Goal: Task Accomplishment & Management: Complete application form

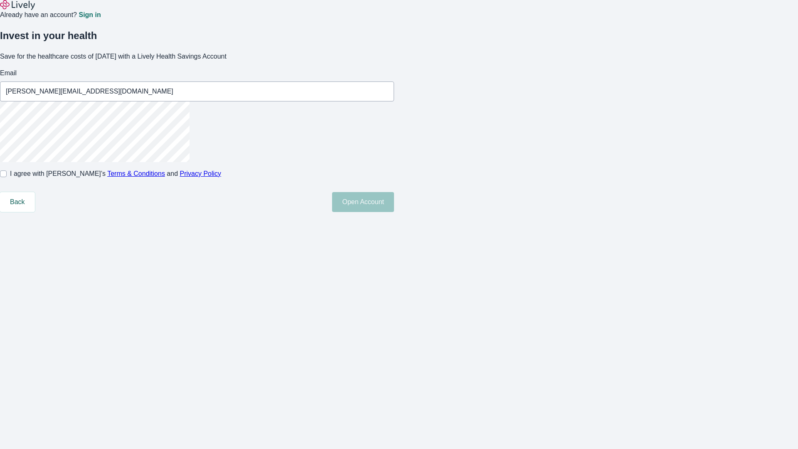
click at [7, 177] on input "I agree with Lively’s Terms & Conditions and Privacy Policy" at bounding box center [3, 173] width 7 height 7
checkbox input "true"
click at [394, 212] on button "Open Account" at bounding box center [363, 202] width 62 height 20
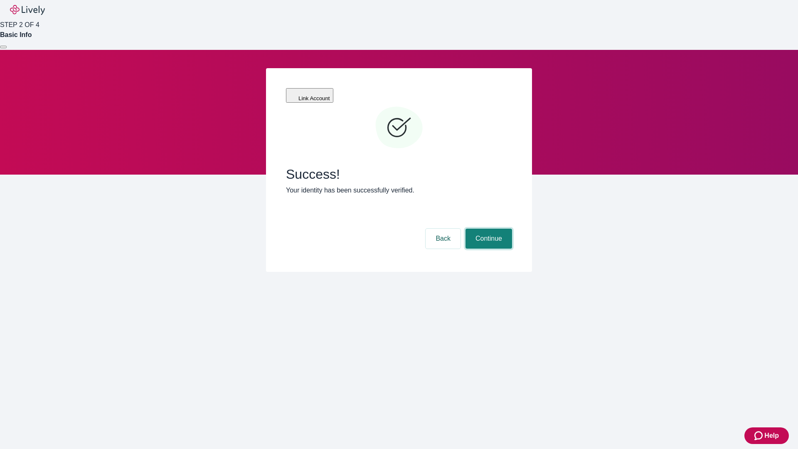
click at [487, 228] on button "Continue" at bounding box center [488, 238] width 47 height 20
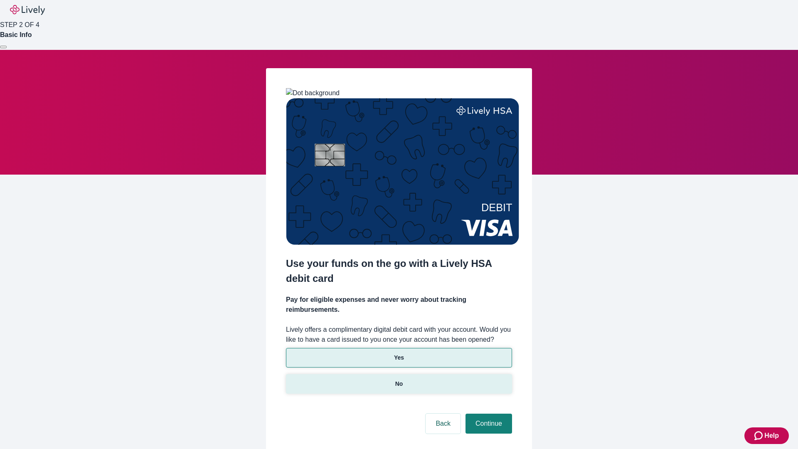
click at [398, 379] on p "No" at bounding box center [399, 383] width 8 height 9
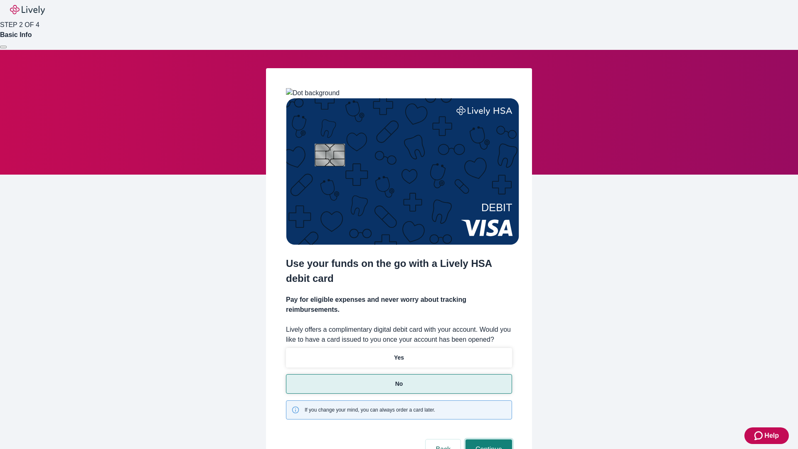
click at [487, 439] on button "Continue" at bounding box center [488, 449] width 47 height 20
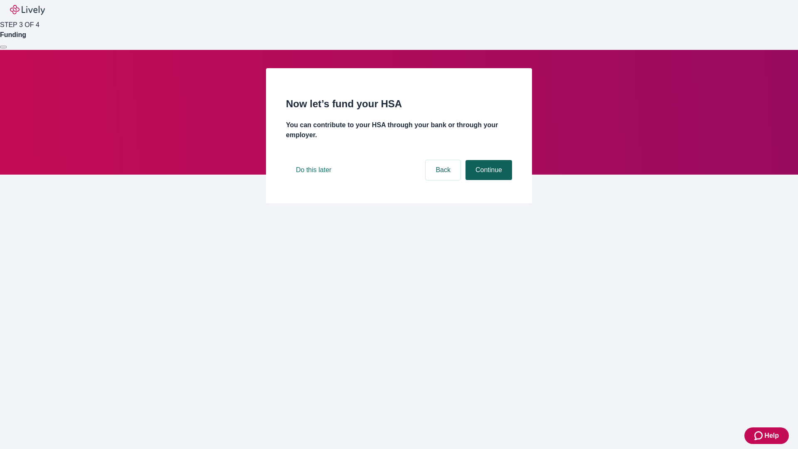
click at [487, 180] on button "Continue" at bounding box center [488, 170] width 47 height 20
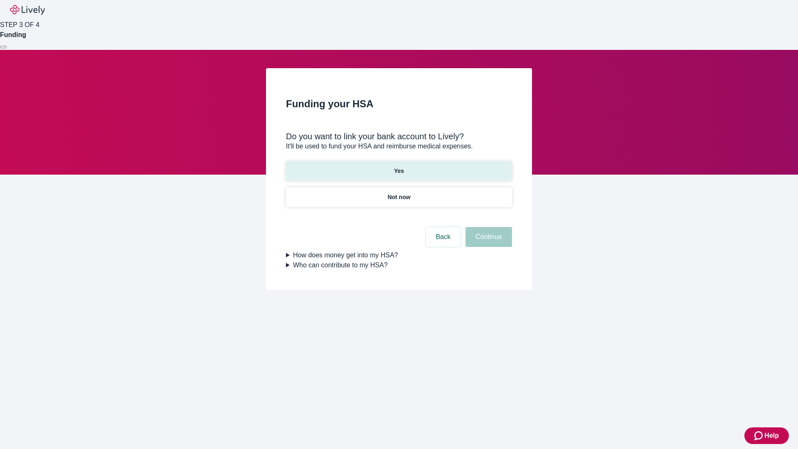
click at [398, 167] on p "Yes" at bounding box center [399, 171] width 10 height 9
click at [487, 227] on button "Continue" at bounding box center [488, 237] width 47 height 20
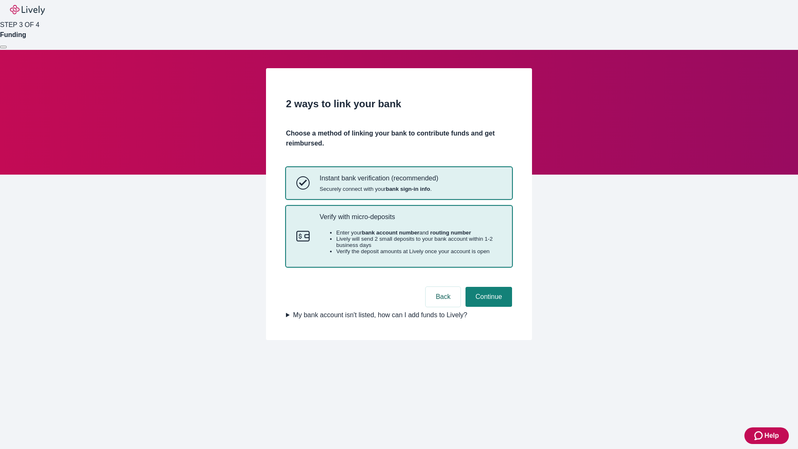
click at [410, 221] on p "Verify with micro-deposits" at bounding box center [410, 217] width 182 height 8
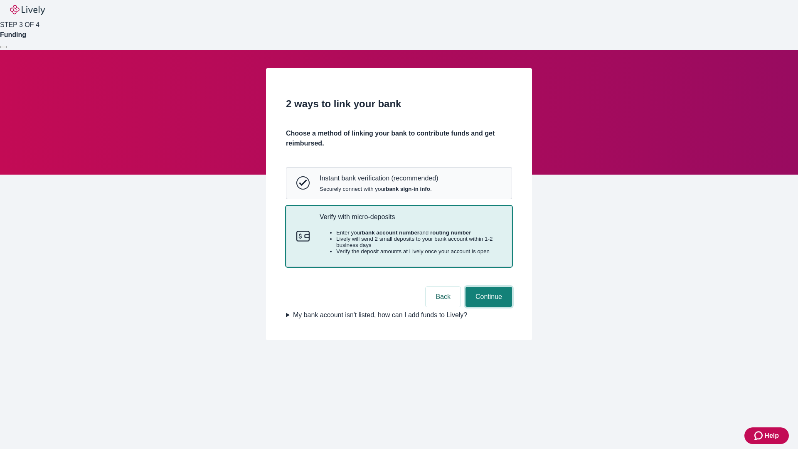
click at [487, 307] on button "Continue" at bounding box center [488, 297] width 47 height 20
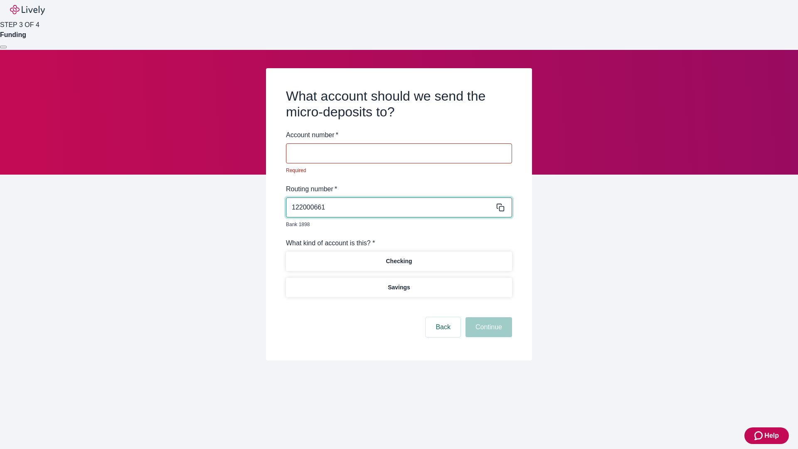
type input "122000661"
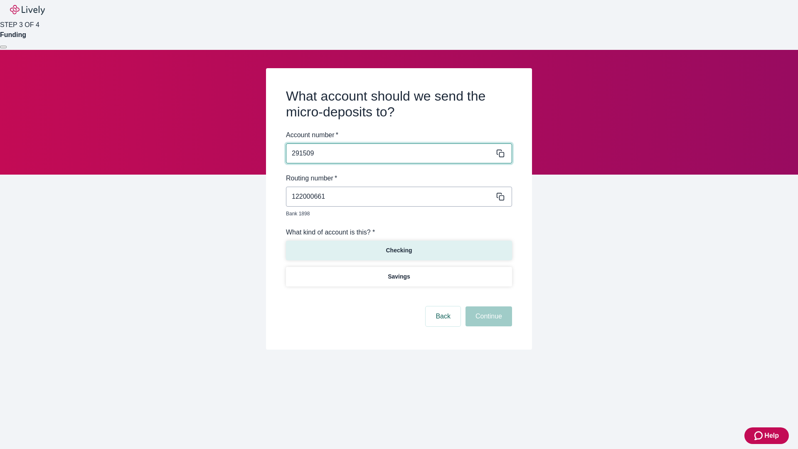
type input "291509"
click at [398, 246] on p "Checking" at bounding box center [398, 250] width 26 height 9
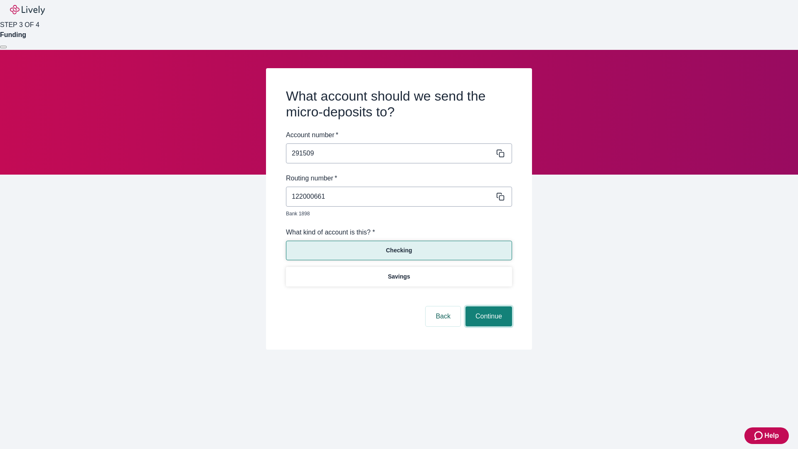
click at [487, 307] on button "Continue" at bounding box center [488, 316] width 47 height 20
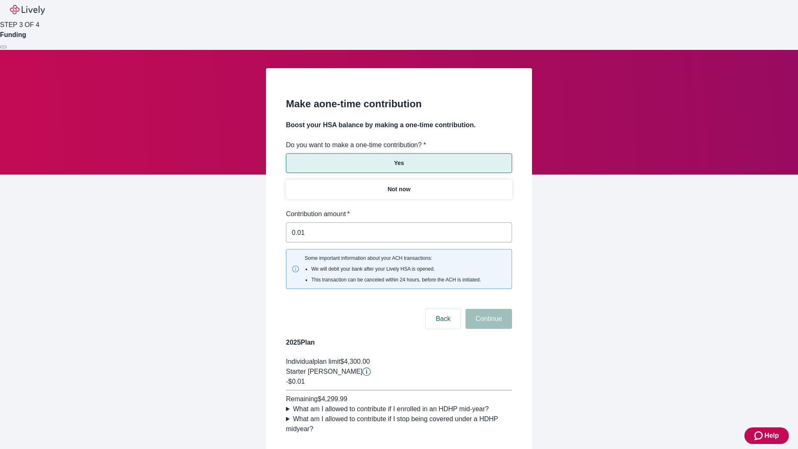
type input "0.01"
click at [487, 309] on button "Continue" at bounding box center [488, 319] width 47 height 20
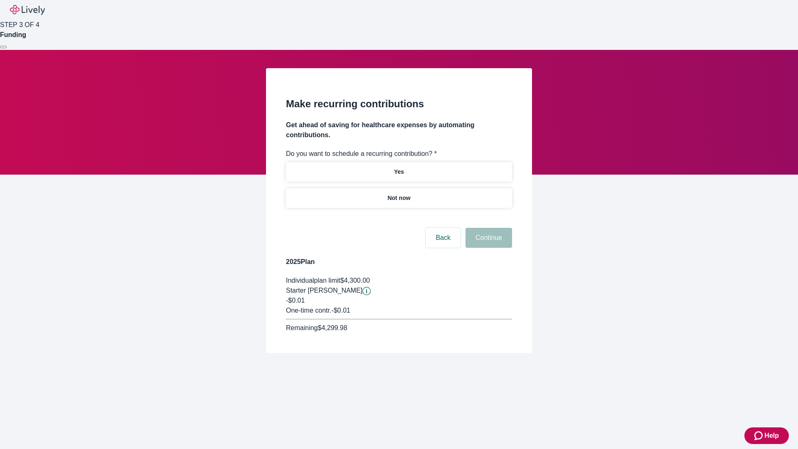
click at [398, 194] on p "Not now" at bounding box center [398, 198] width 23 height 9
click at [487, 228] on button "Continue" at bounding box center [488, 238] width 47 height 20
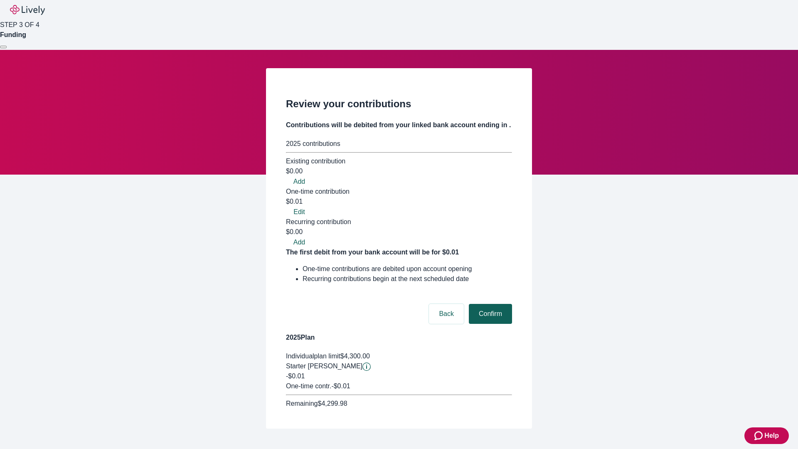
click at [489, 304] on button "Confirm" at bounding box center [490, 314] width 43 height 20
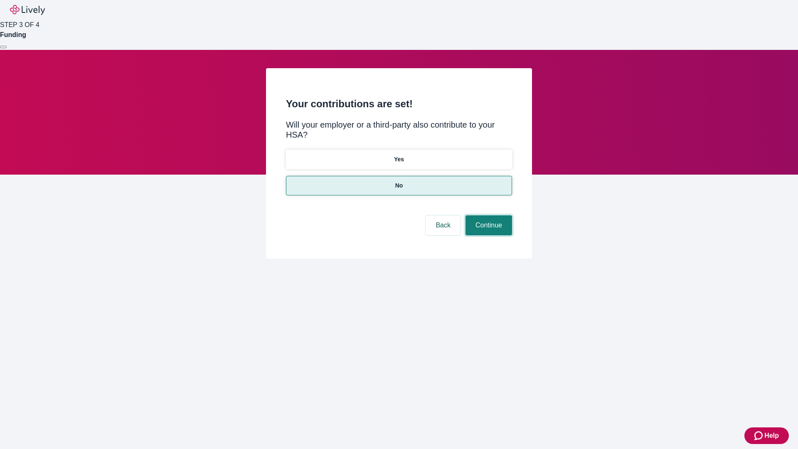
click at [487, 215] on button "Continue" at bounding box center [488, 225] width 47 height 20
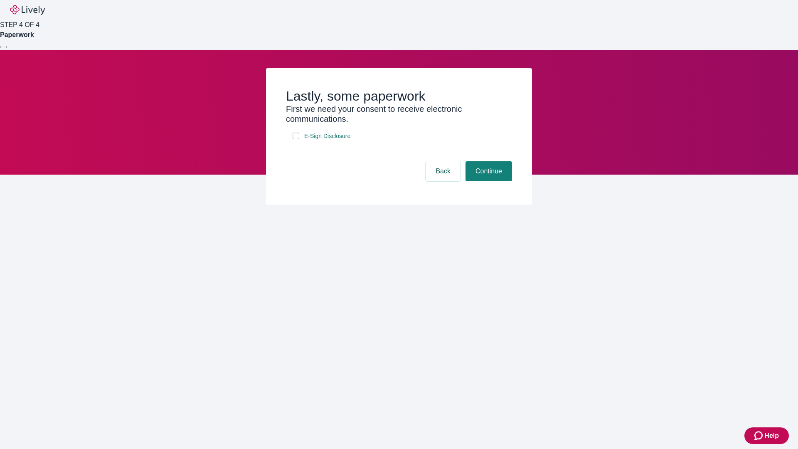
click at [296, 139] on input "E-Sign Disclosure" at bounding box center [295, 136] width 7 height 7
checkbox input "true"
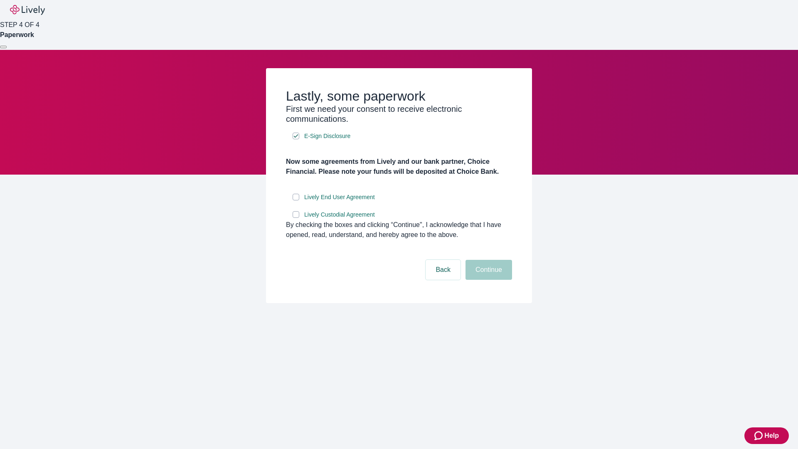
click at [296, 200] on input "Lively End User Agreement" at bounding box center [295, 197] width 7 height 7
checkbox input "true"
click at [296, 218] on input "Lively Custodial Agreement" at bounding box center [295, 214] width 7 height 7
checkbox input "true"
click at [487, 280] on button "Continue" at bounding box center [488, 270] width 47 height 20
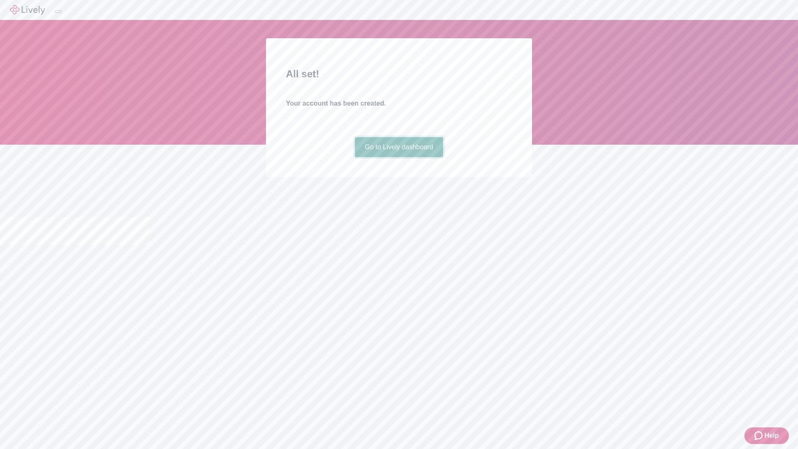
click at [398, 157] on link "Go to Lively dashboard" at bounding box center [399, 147] width 88 height 20
